Goal: Information Seeking & Learning: Learn about a topic

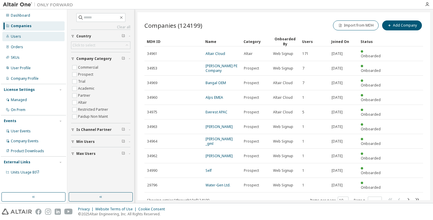
click at [27, 35] on div "Users" at bounding box center [33, 36] width 62 height 9
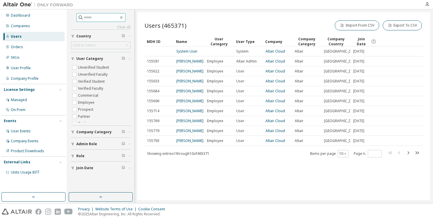
click at [91, 18] on input "text" at bounding box center [101, 18] width 35 height 6
type input "**********"
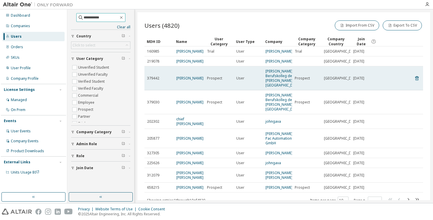
scroll to position [34, 0]
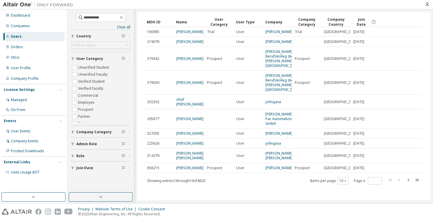
click at [343, 179] on icon "button" at bounding box center [408, 180] width 7 height 7
type input "*"
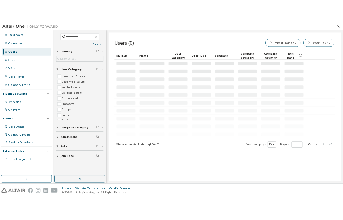
scroll to position [0, 0]
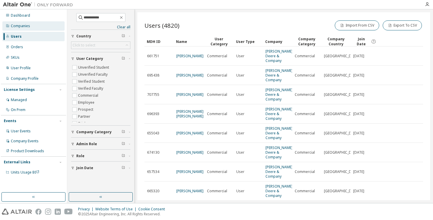
click at [45, 29] on div "Companies" at bounding box center [33, 25] width 62 height 9
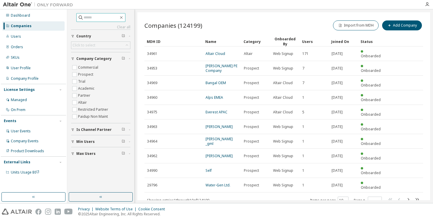
click at [100, 13] on span at bounding box center [100, 17] width 49 height 9
click at [101, 17] on input "text" at bounding box center [101, 18] width 35 height 6
type input "**********"
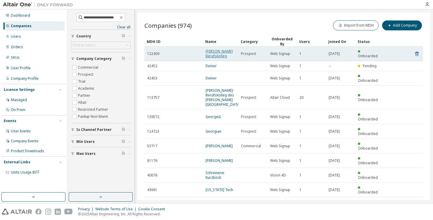
click at [213, 57] on link "Georg-Kerschensteiner Berufskolleg" at bounding box center [219, 54] width 27 height 10
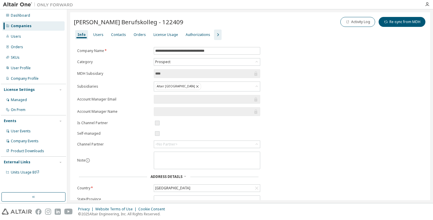
click at [215, 33] on icon "button" at bounding box center [218, 34] width 7 height 7
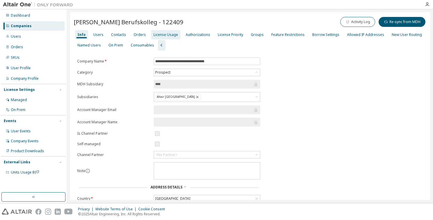
click at [164, 32] on div "License Usage" at bounding box center [166, 34] width 25 height 5
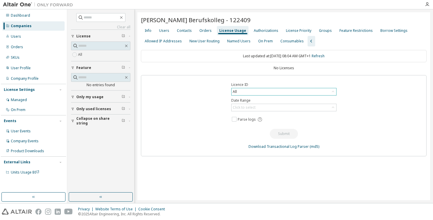
click at [284, 92] on div "All" at bounding box center [284, 91] width 105 height 7
click at [343, 87] on div "Licence ID All All 95013 - AU Concept Engineer (Expired) Date Range Click to se…" at bounding box center [284, 115] width 286 height 81
click at [24, 36] on div "Users" at bounding box center [33, 36] width 62 height 9
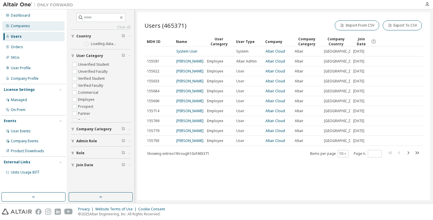
click at [25, 25] on div "Companies" at bounding box center [20, 26] width 19 height 5
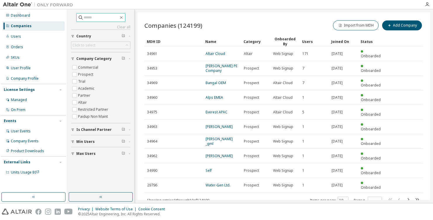
click at [90, 18] on input "text" at bounding box center [101, 18] width 35 height 6
type input "**********"
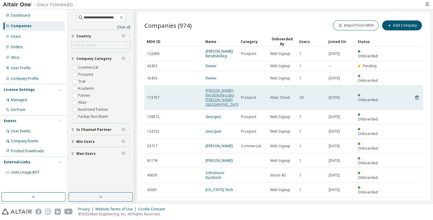
click at [218, 96] on link "Georg-Kerschensteiner-Berufskolleg des Rhein-Sieg-Kreises" at bounding box center [223, 97] width 35 height 19
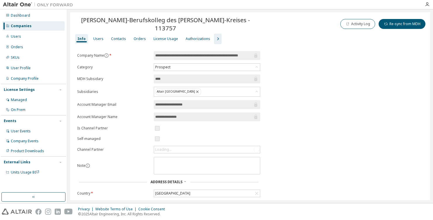
click at [215, 37] on icon "button" at bounding box center [218, 38] width 7 height 7
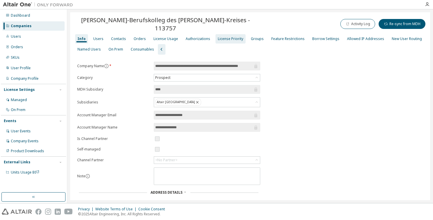
click at [220, 38] on div "License Priority" at bounding box center [230, 39] width 25 height 5
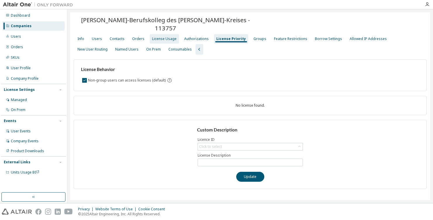
click at [167, 40] on div "License Usage" at bounding box center [164, 39] width 25 height 5
